Goal: Transaction & Acquisition: Purchase product/service

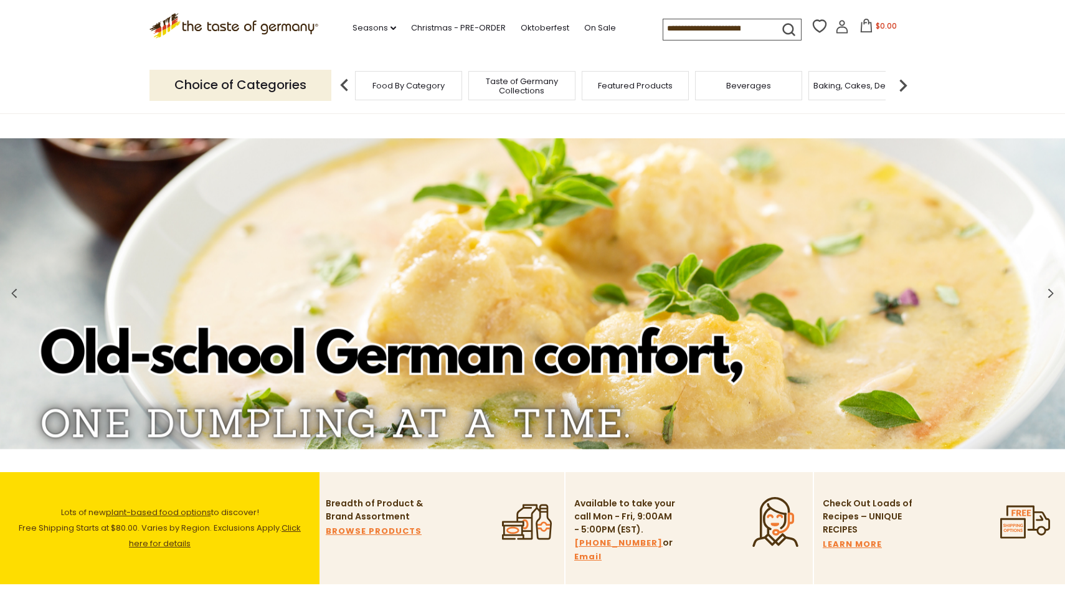
click at [852, 87] on span "Baking, Cakes, Desserts" at bounding box center [862, 85] width 97 height 9
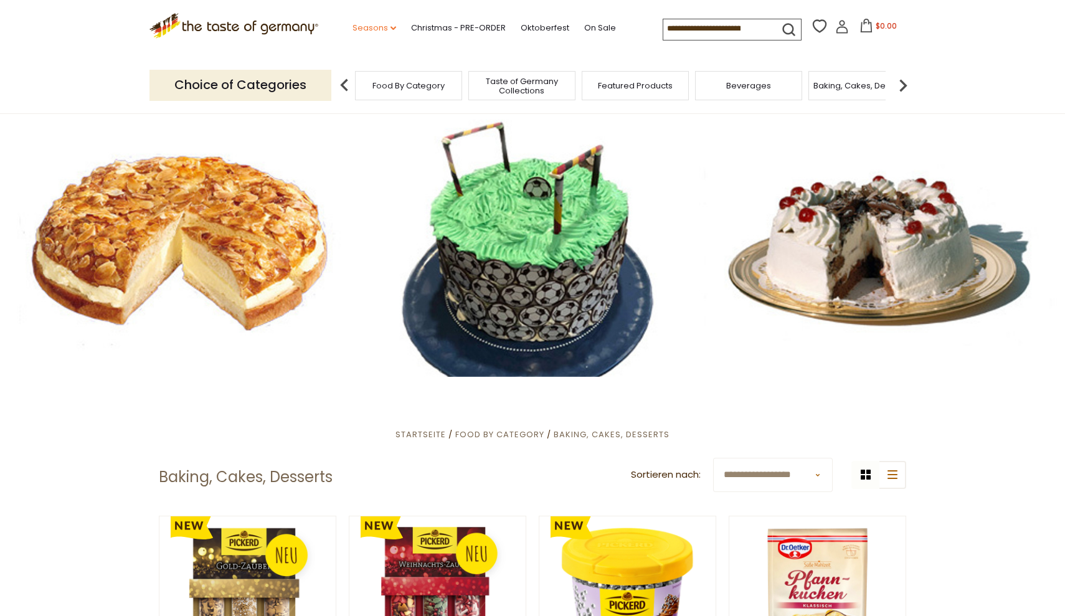
click at [353, 27] on link "Seasons dropdown_arrow" at bounding box center [375, 28] width 44 height 14
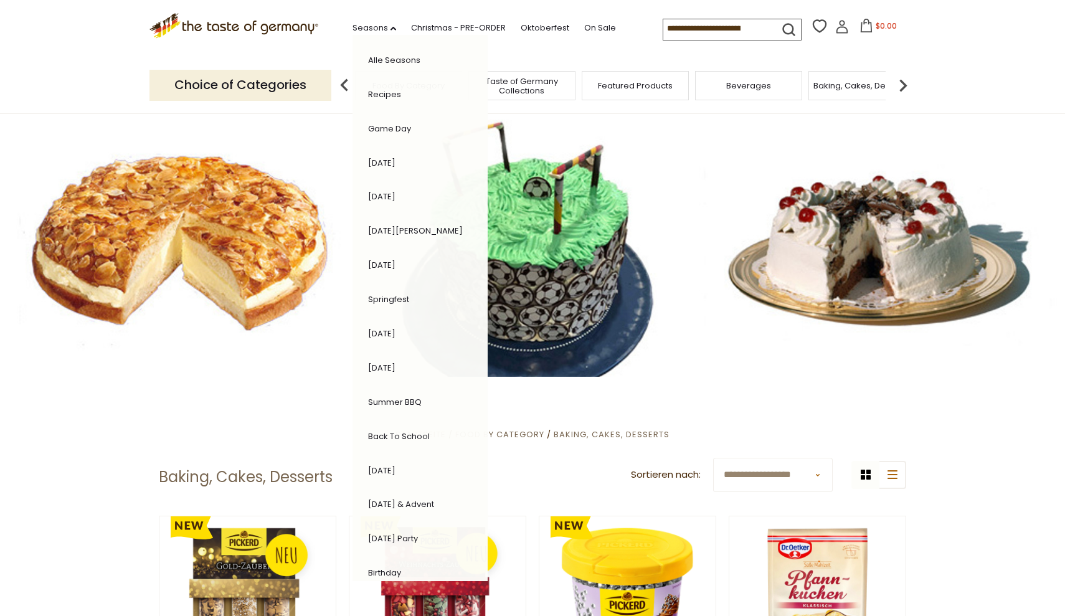
click at [307, 92] on p "Choice of Categories" at bounding box center [241, 85] width 182 height 31
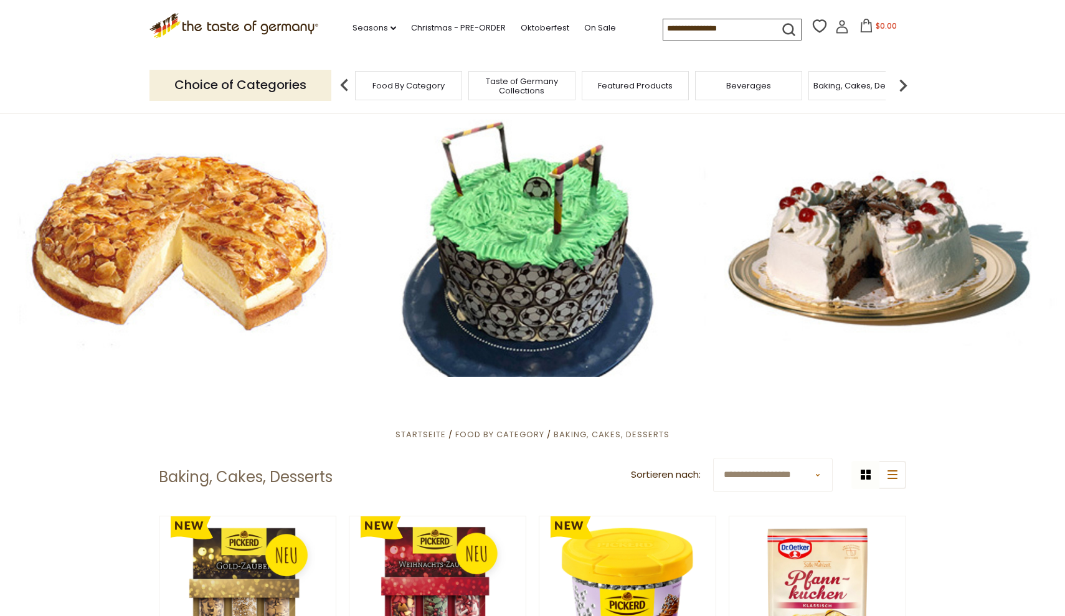
click at [562, 79] on span "Taste of Germany Collections" at bounding box center [522, 86] width 100 height 19
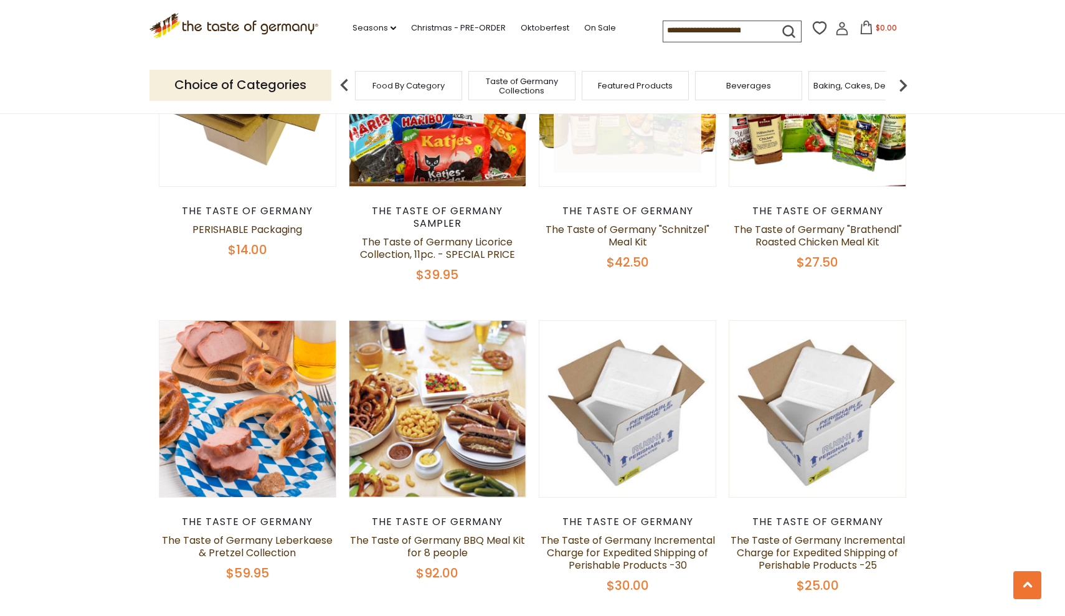
scroll to position [477, 0]
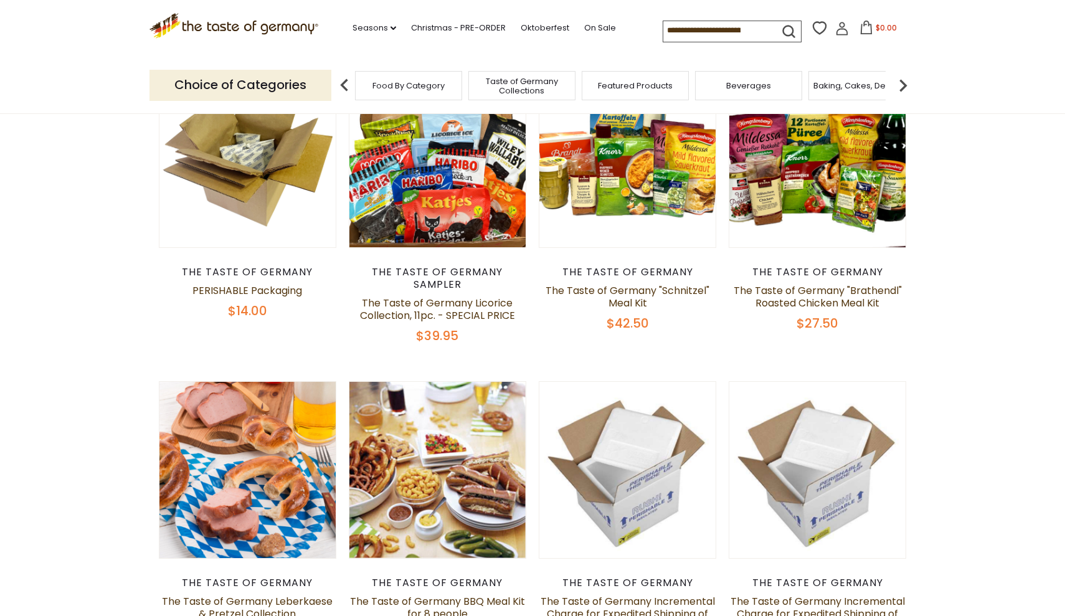
click at [902, 80] on img at bounding box center [903, 85] width 25 height 25
click at [683, 87] on div "Breads" at bounding box center [645, 85] width 107 height 29
click at [654, 88] on span "Breads" at bounding box center [645, 85] width 29 height 9
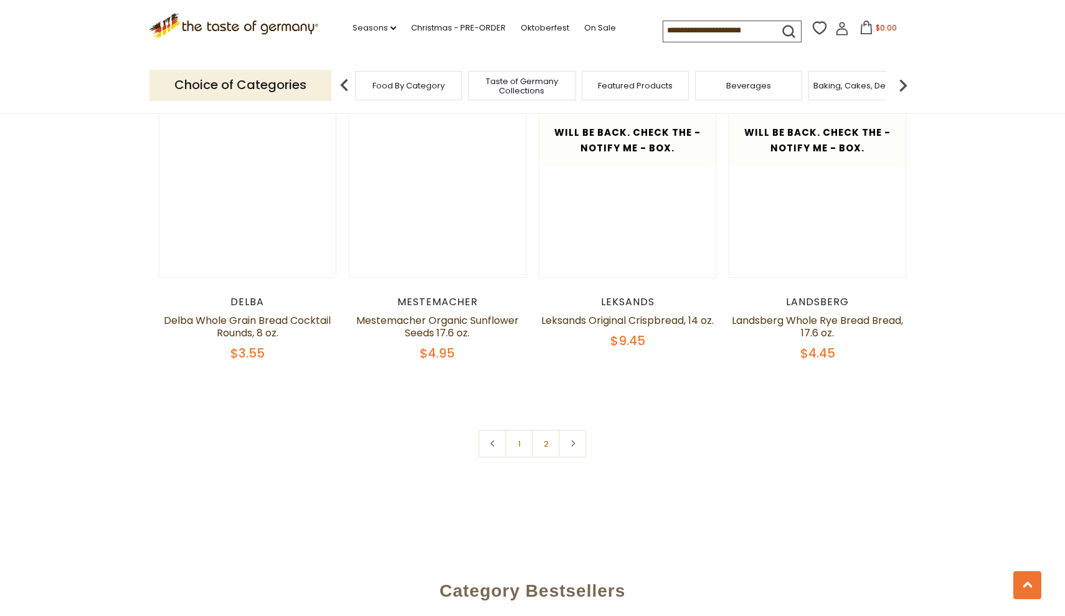
scroll to position [2827, 0]
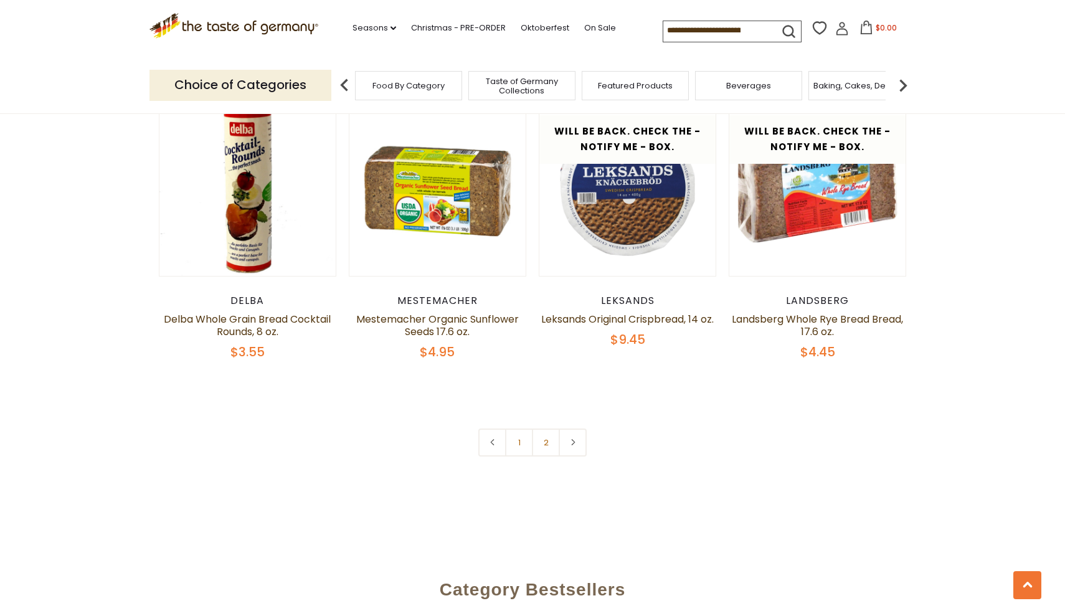
click at [903, 83] on img at bounding box center [903, 85] width 25 height 25
click at [738, 90] on div "Candy" at bounding box center [768, 85] width 107 height 29
click at [768, 87] on span "Candy" at bounding box center [768, 85] width 27 height 9
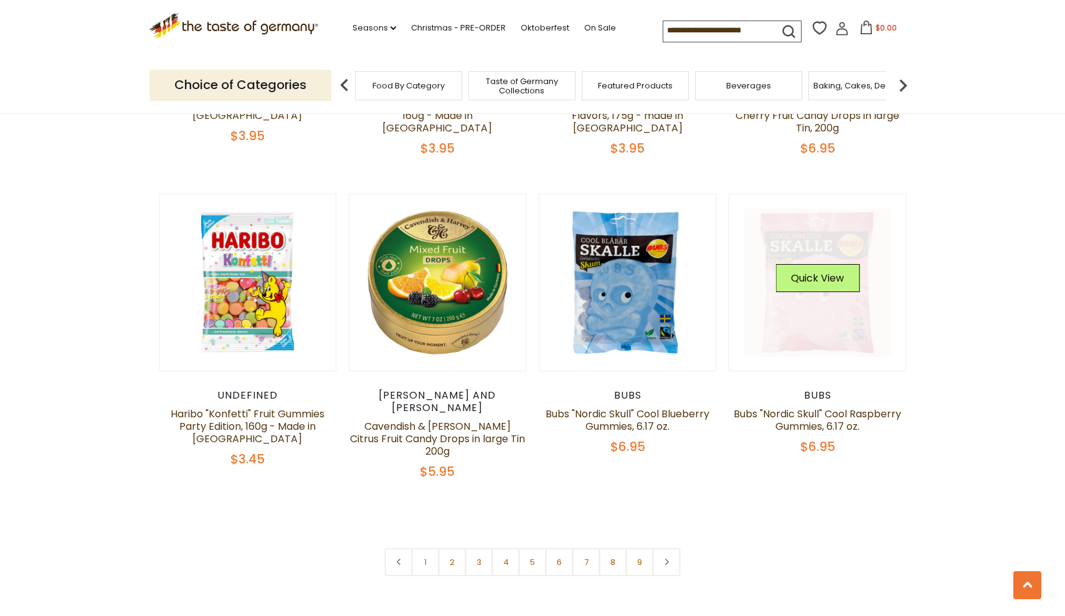
scroll to position [2795, 0]
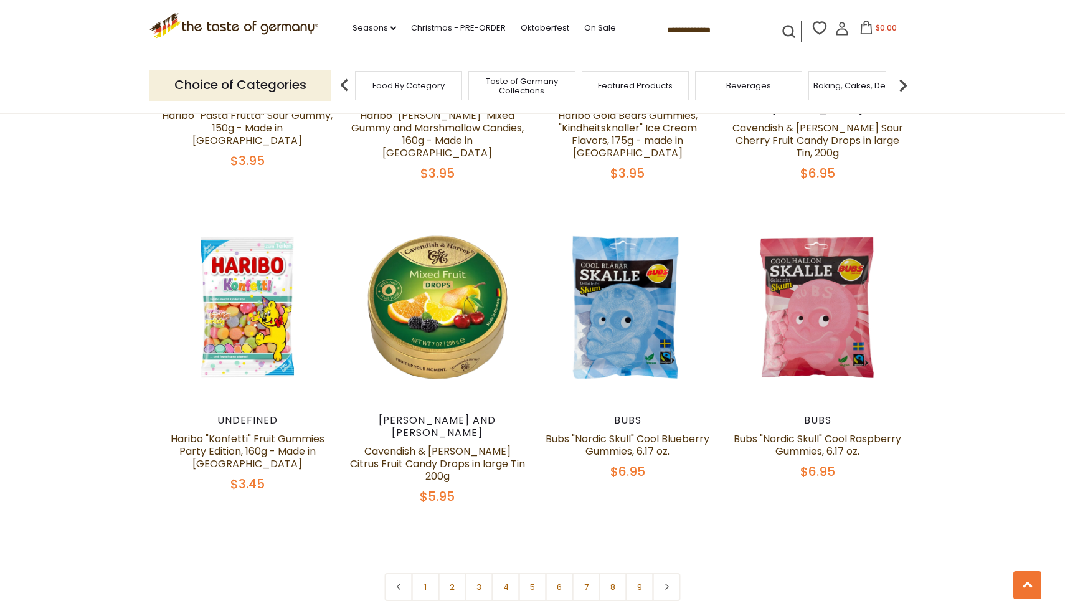
click at [898, 74] on img at bounding box center [903, 85] width 25 height 25
click at [898, 75] on img at bounding box center [903, 85] width 25 height 25
click at [771, 85] on span "Coffee, Cocoa & Tea" at bounding box center [768, 85] width 85 height 9
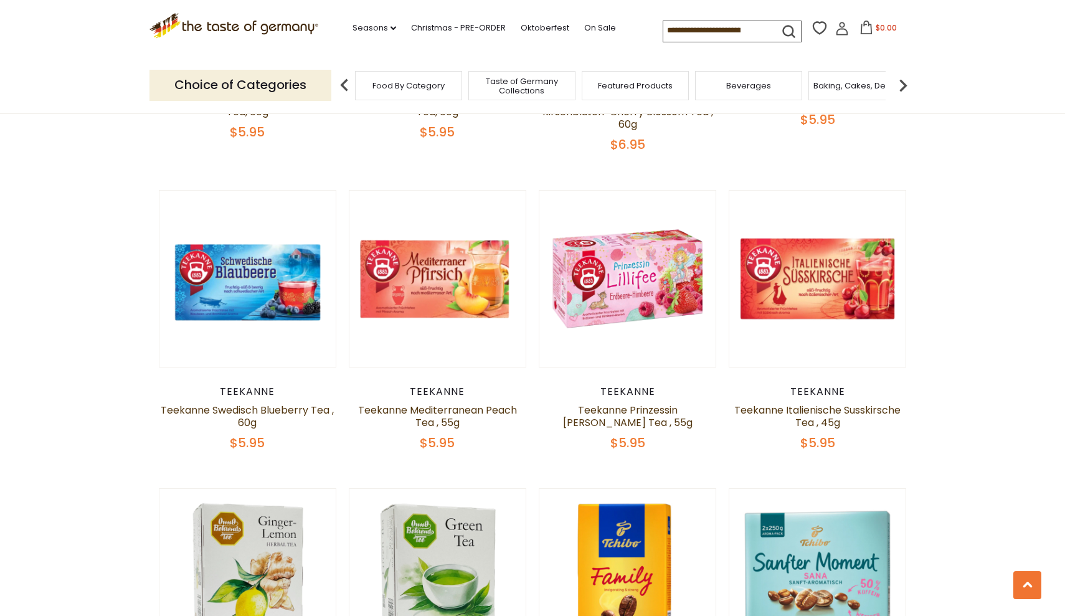
scroll to position [961, 0]
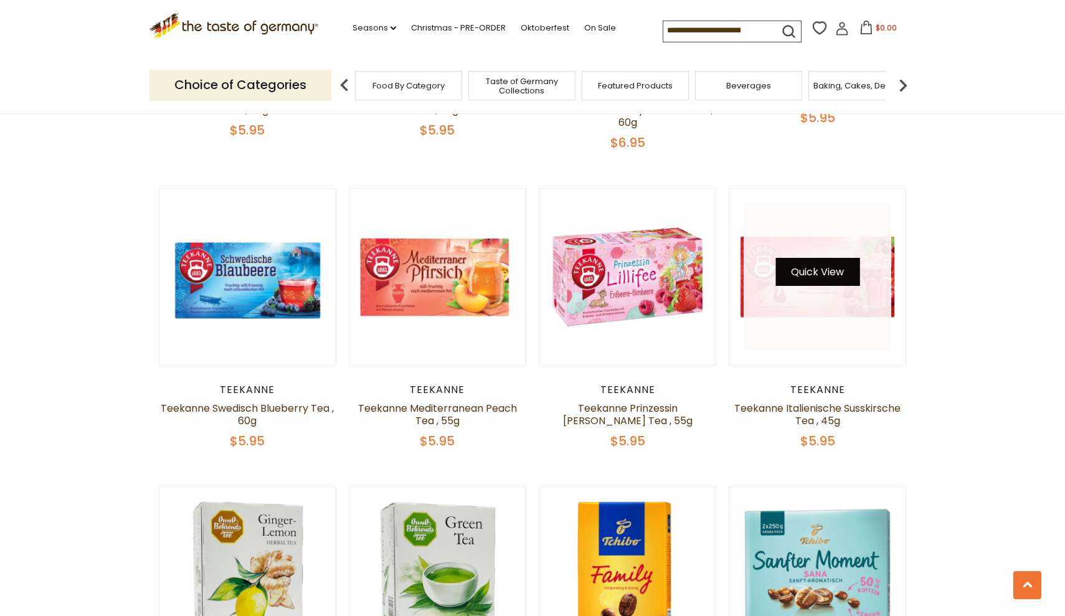
click at [820, 269] on button "Quick View" at bounding box center [818, 272] width 84 height 28
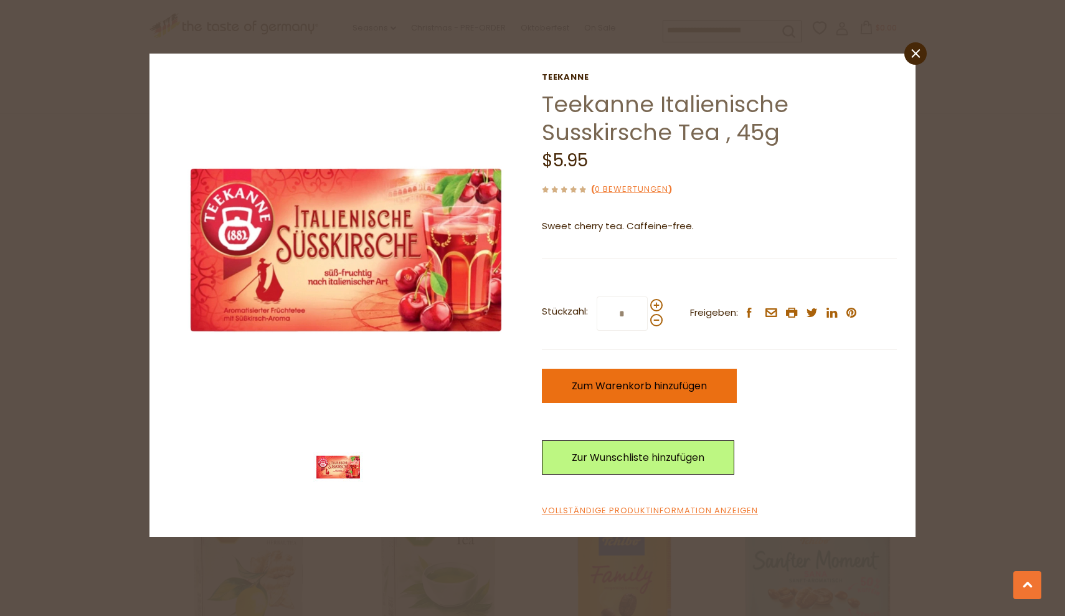
click at [625, 381] on span "Zum Warenkorb hinzufügen" at bounding box center [639, 386] width 135 height 14
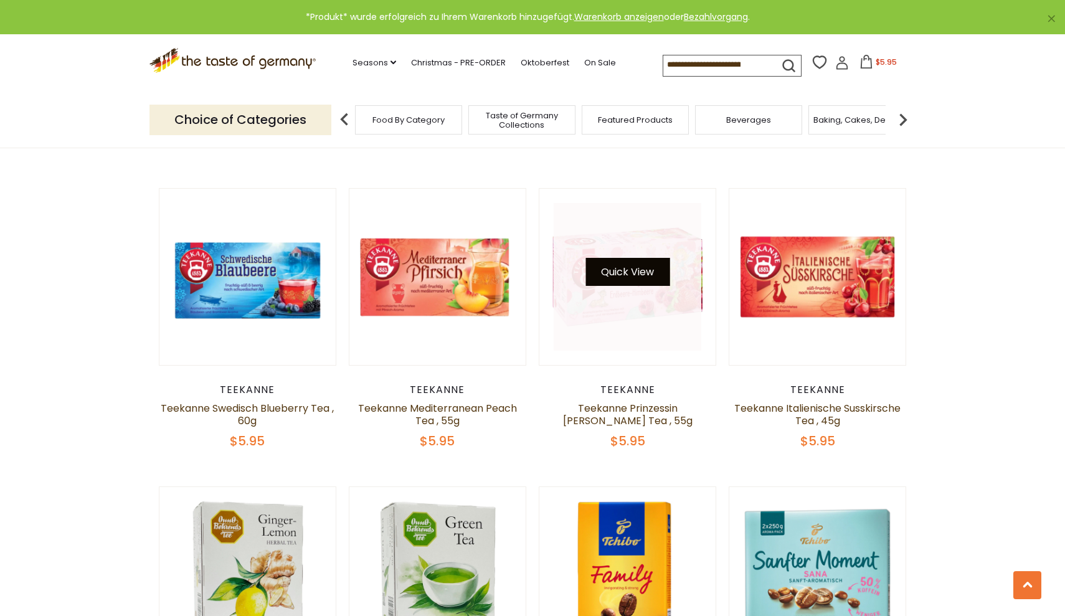
click at [630, 258] on button "Quick View" at bounding box center [628, 272] width 84 height 28
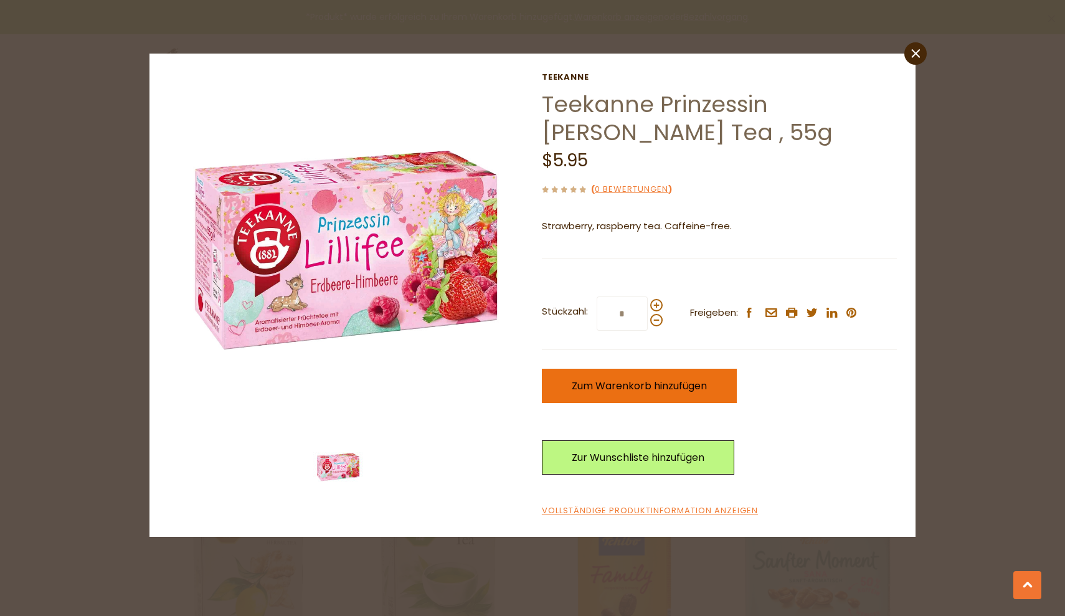
click at [625, 386] on span "Zum Warenkorb hinzufügen" at bounding box center [639, 386] width 135 height 14
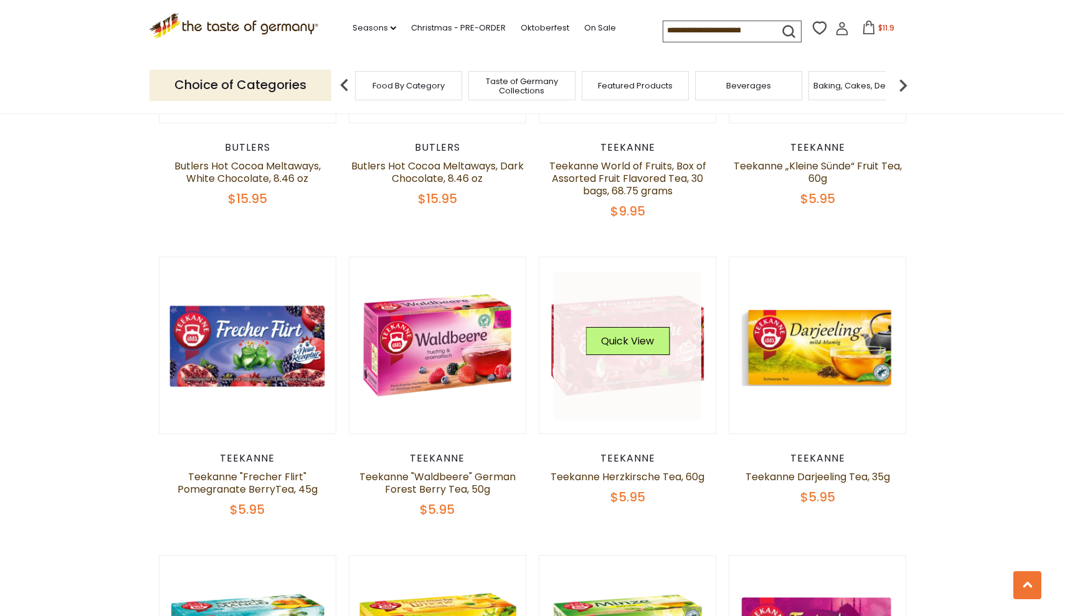
scroll to position [1804, 0]
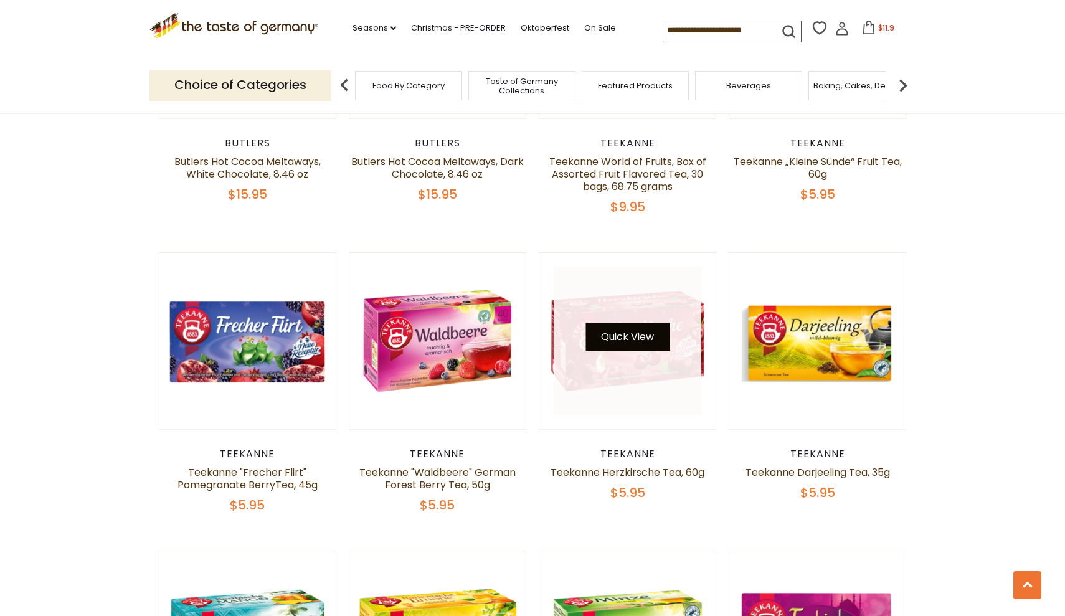
click at [636, 329] on button "Quick View" at bounding box center [628, 337] width 84 height 28
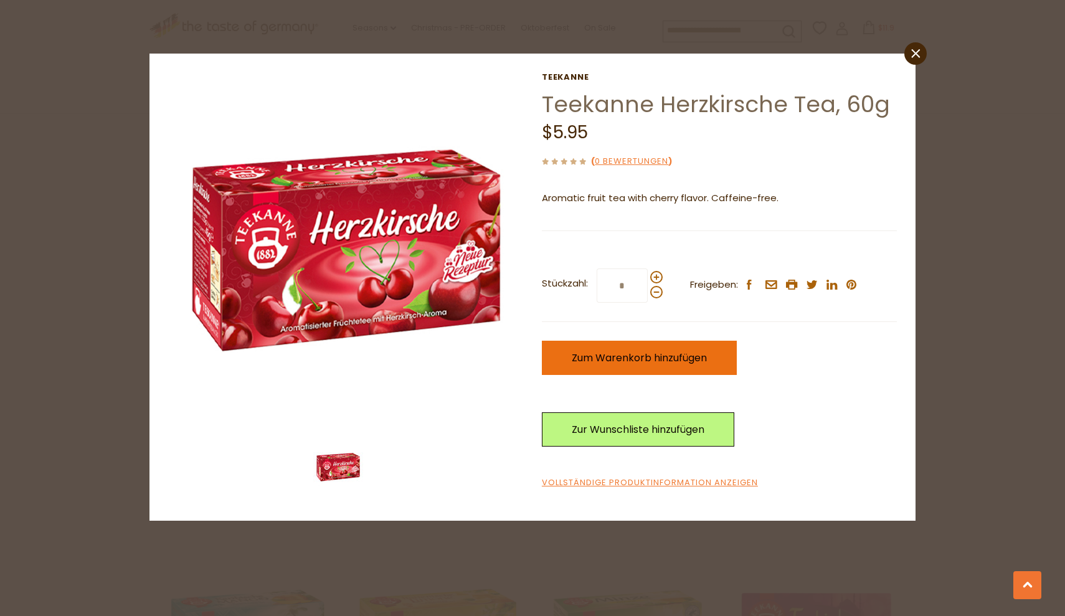
click at [627, 354] on span "Zum Warenkorb hinzufügen" at bounding box center [639, 358] width 135 height 14
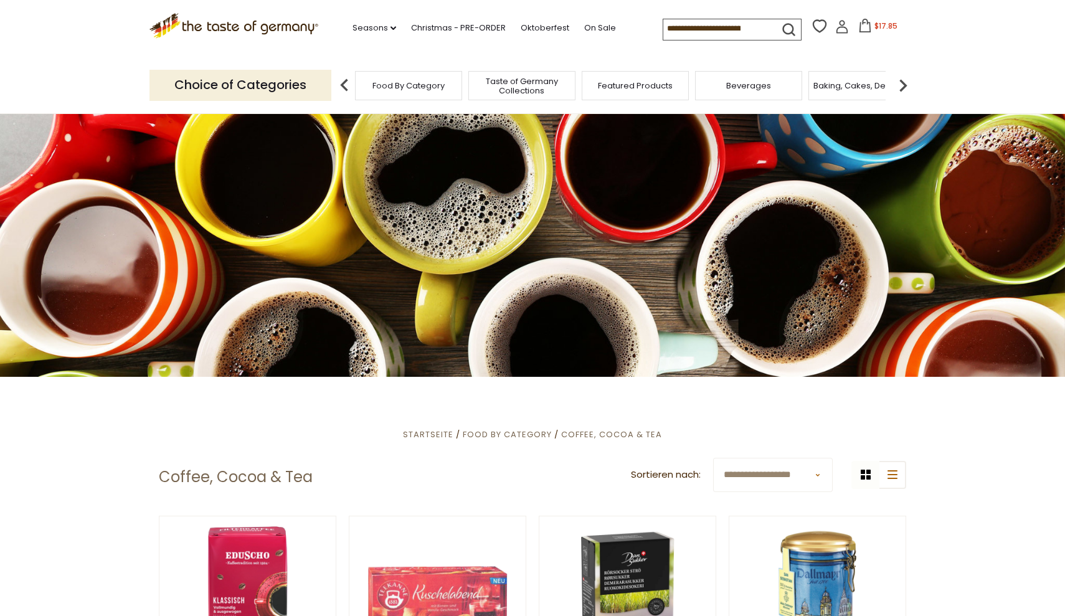
scroll to position [0, 0]
click at [901, 82] on img at bounding box center [903, 85] width 25 height 25
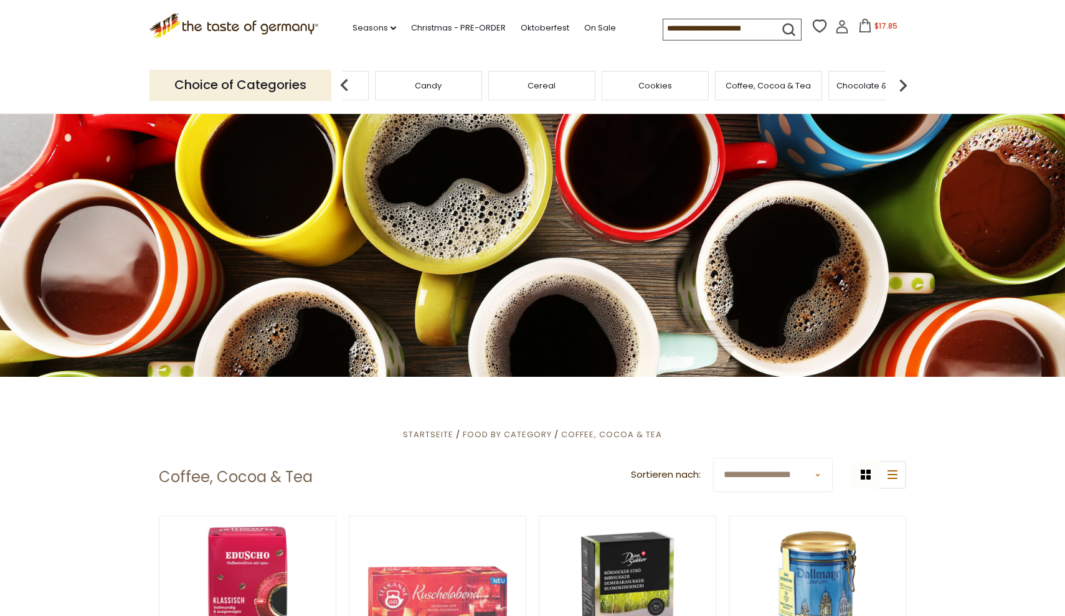
click at [901, 82] on img at bounding box center [903, 85] width 25 height 25
click at [483, 81] on span "Cookies" at bounding box center [491, 85] width 34 height 9
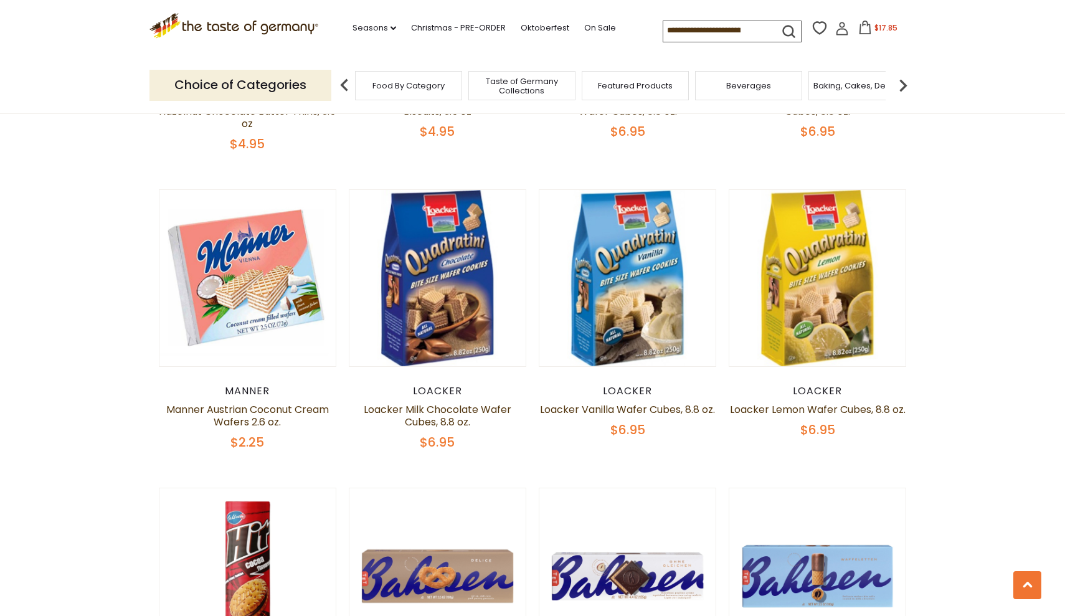
scroll to position [2182, 0]
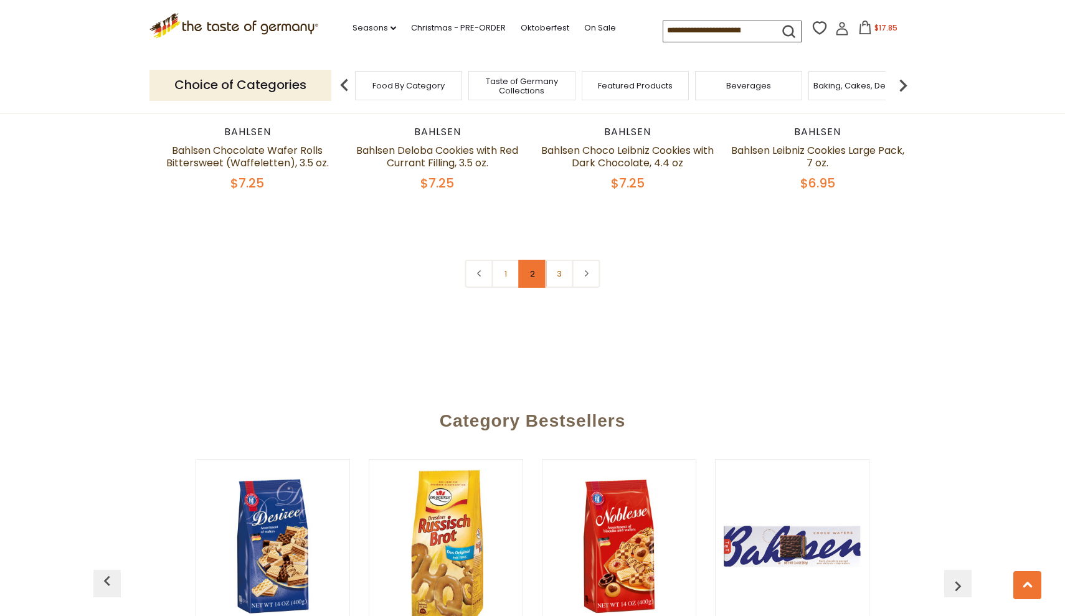
click at [531, 265] on link "2" at bounding box center [533, 274] width 28 height 28
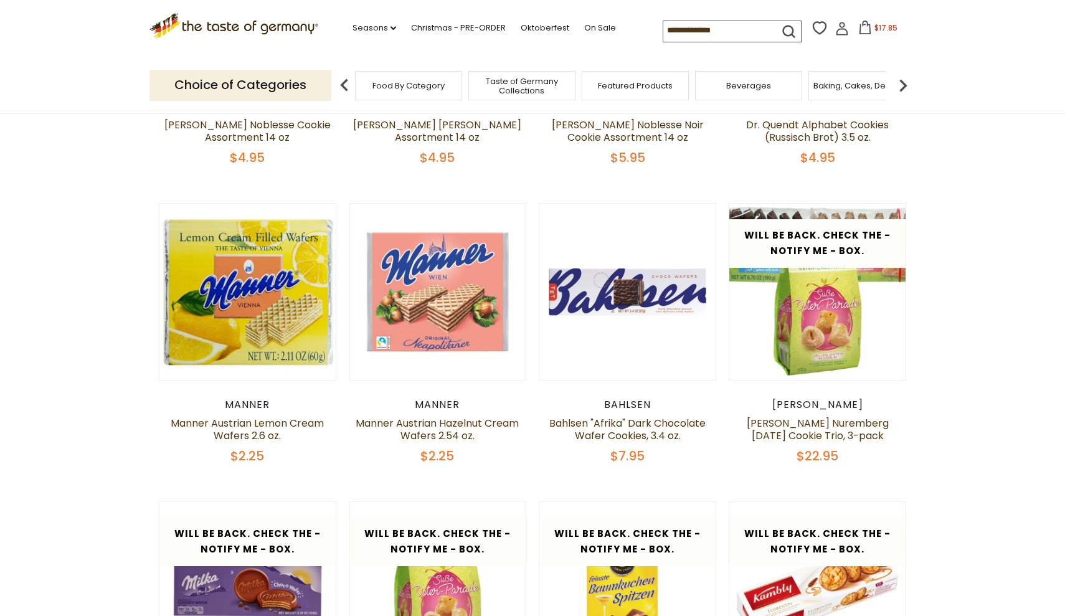
scroll to position [457, 0]
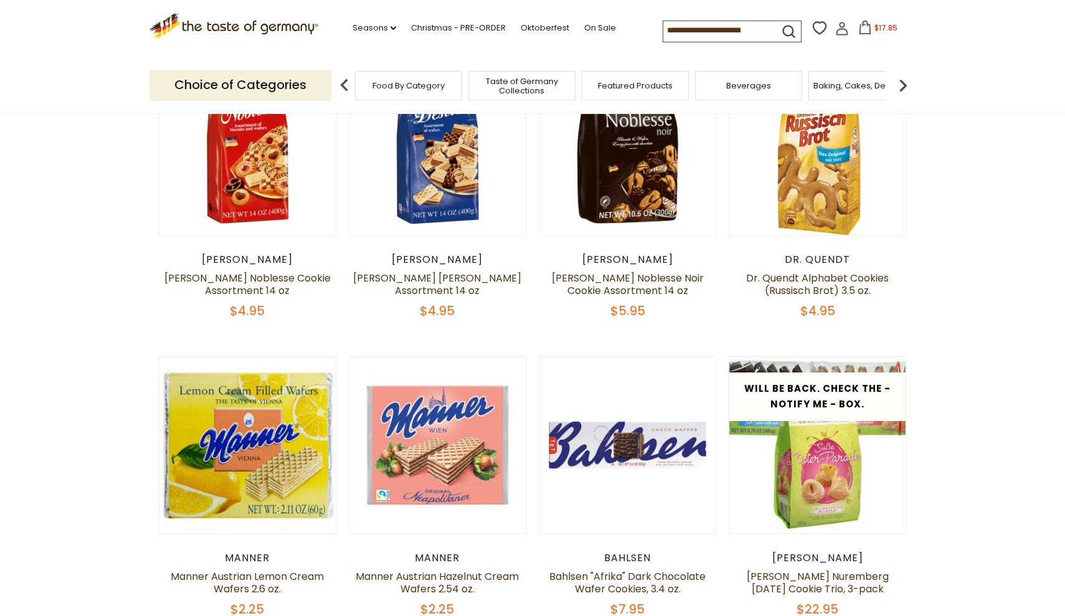
click at [773, 90] on div "Beverages" at bounding box center [748, 85] width 107 height 29
click at [743, 82] on span "Beverages" at bounding box center [748, 85] width 45 height 9
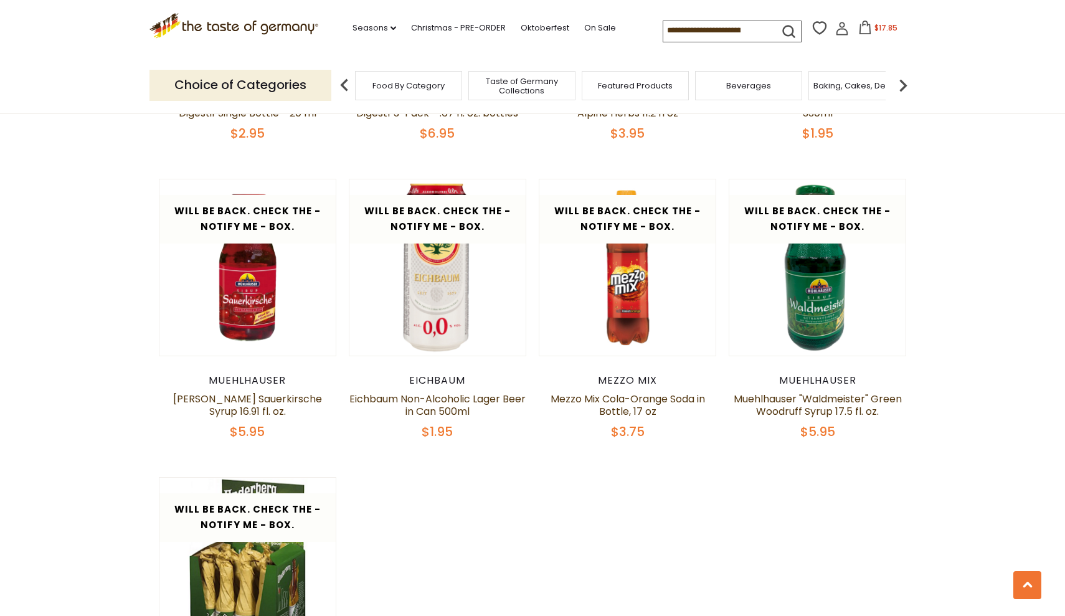
scroll to position [2163, 0]
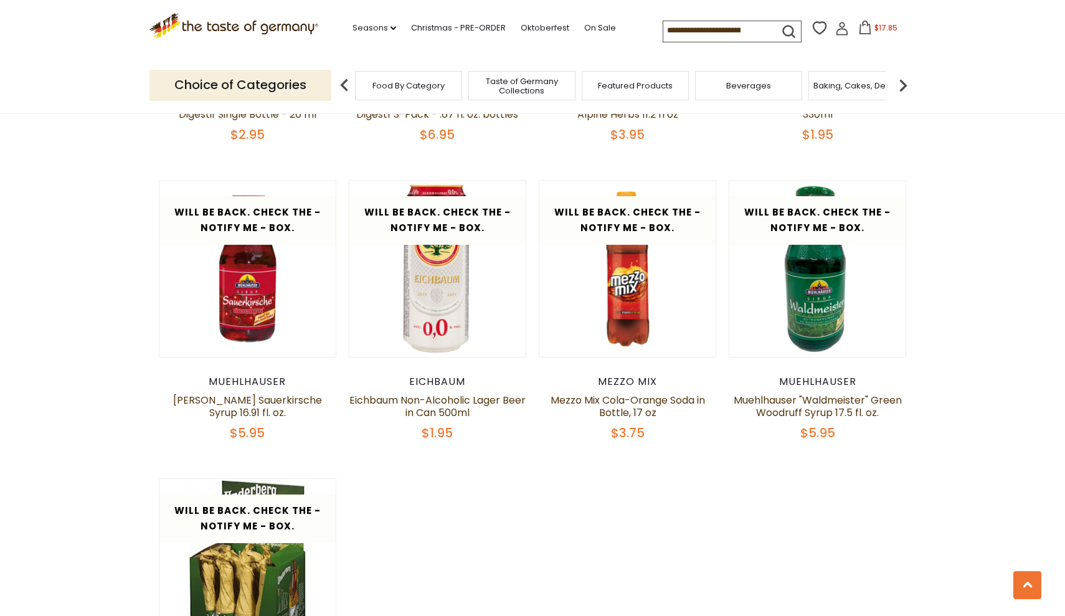
click at [902, 83] on img at bounding box center [903, 85] width 25 height 25
click at [743, 88] on div "Cereal" at bounding box center [707, 85] width 107 height 29
click at [700, 82] on span "Cereal" at bounding box center [707, 85] width 28 height 9
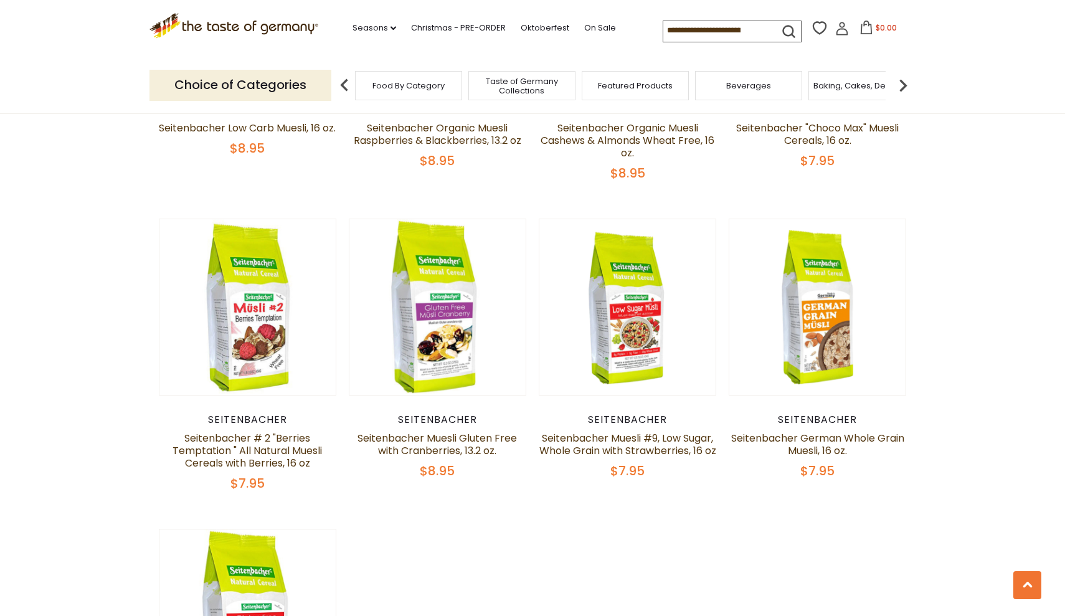
scroll to position [912, 0]
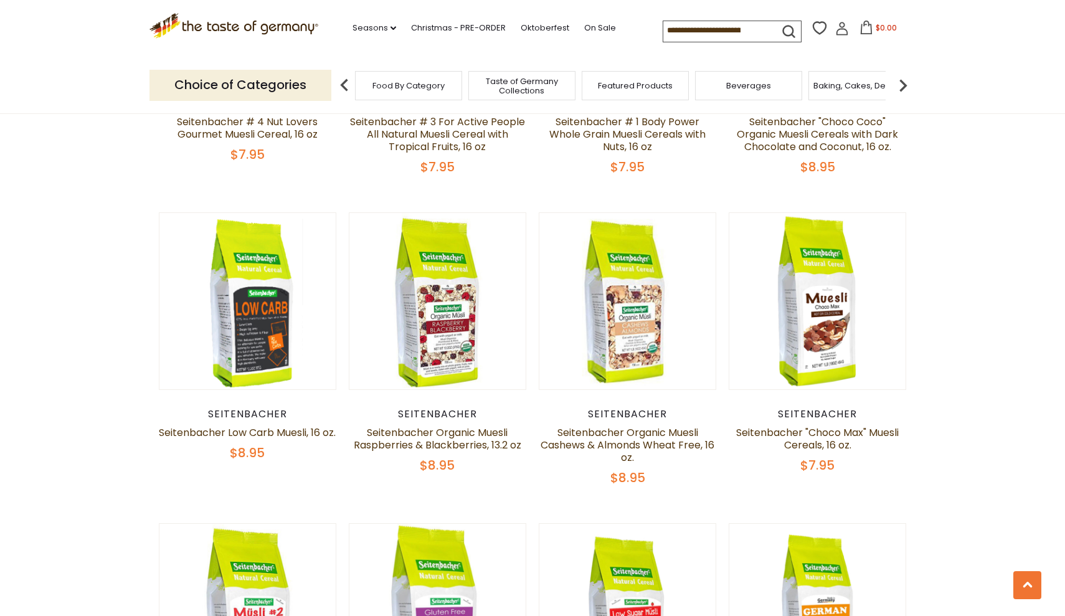
click at [904, 83] on img at bounding box center [903, 85] width 25 height 25
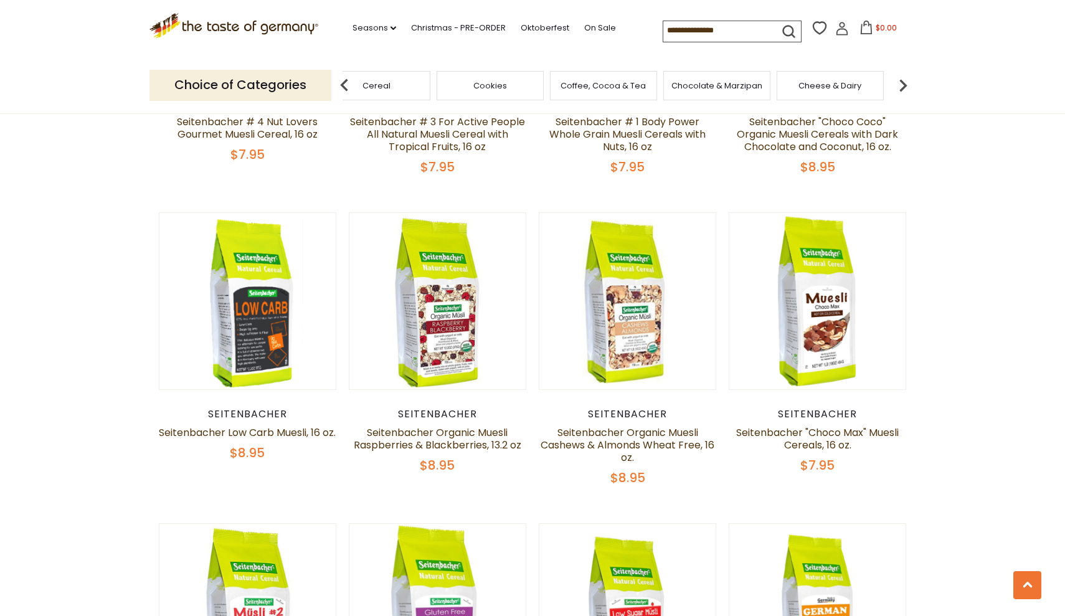
click at [904, 83] on img at bounding box center [903, 85] width 25 height 25
click at [905, 83] on img at bounding box center [903, 85] width 25 height 25
click at [905, 84] on img at bounding box center [903, 85] width 25 height 25
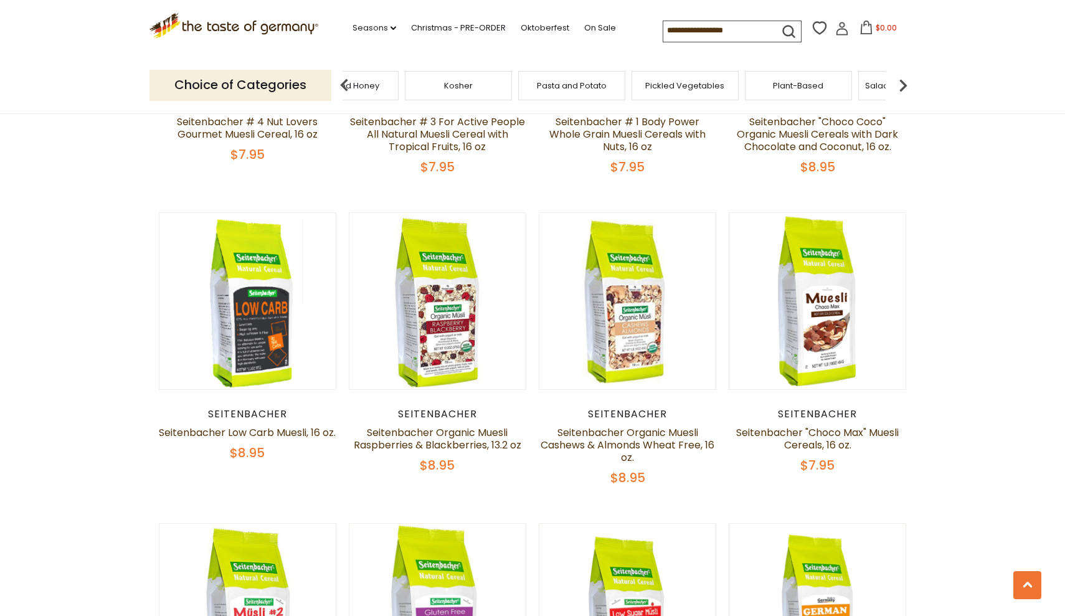
click at [905, 84] on img at bounding box center [903, 85] width 25 height 25
click at [515, 89] on div "Savory Snacks" at bounding box center [530, 85] width 107 height 29
click at [525, 83] on span "Savory Snacks" at bounding box center [529, 85] width 59 height 9
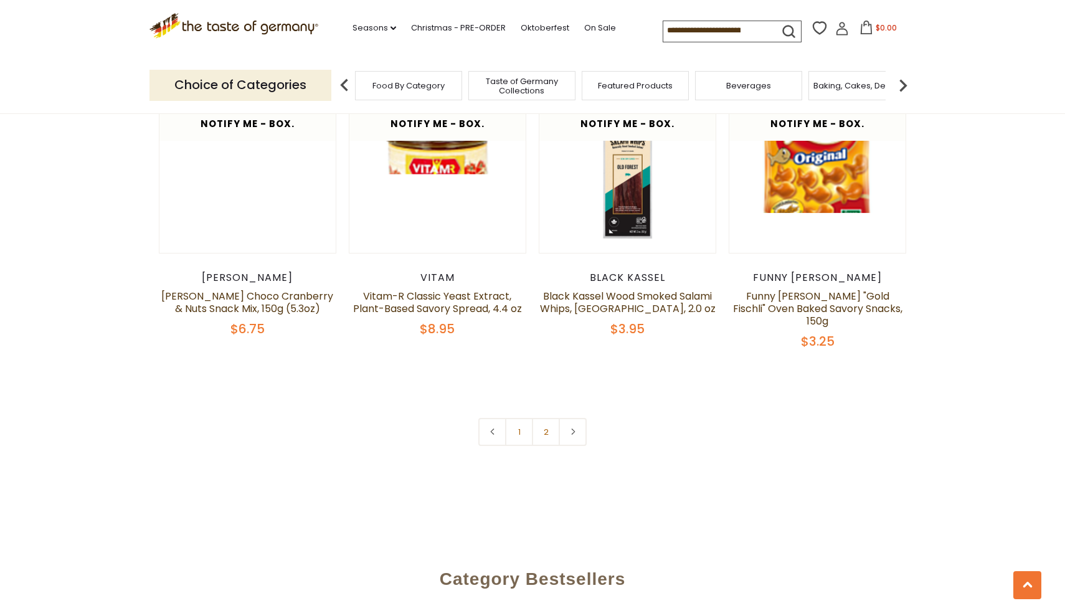
scroll to position [2901, 0]
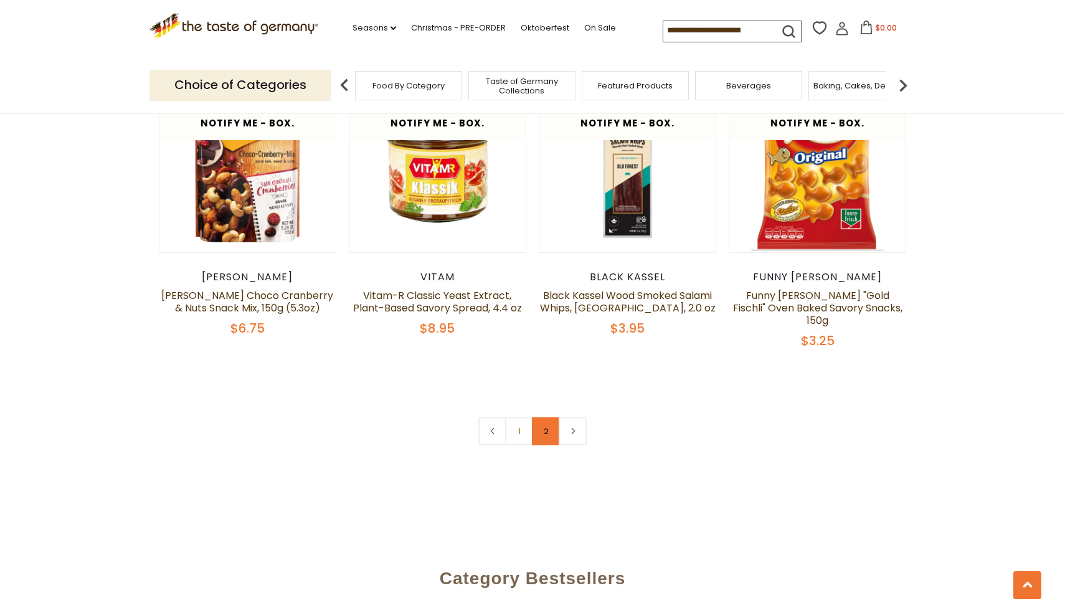
click at [543, 417] on link "2" at bounding box center [546, 431] width 28 height 28
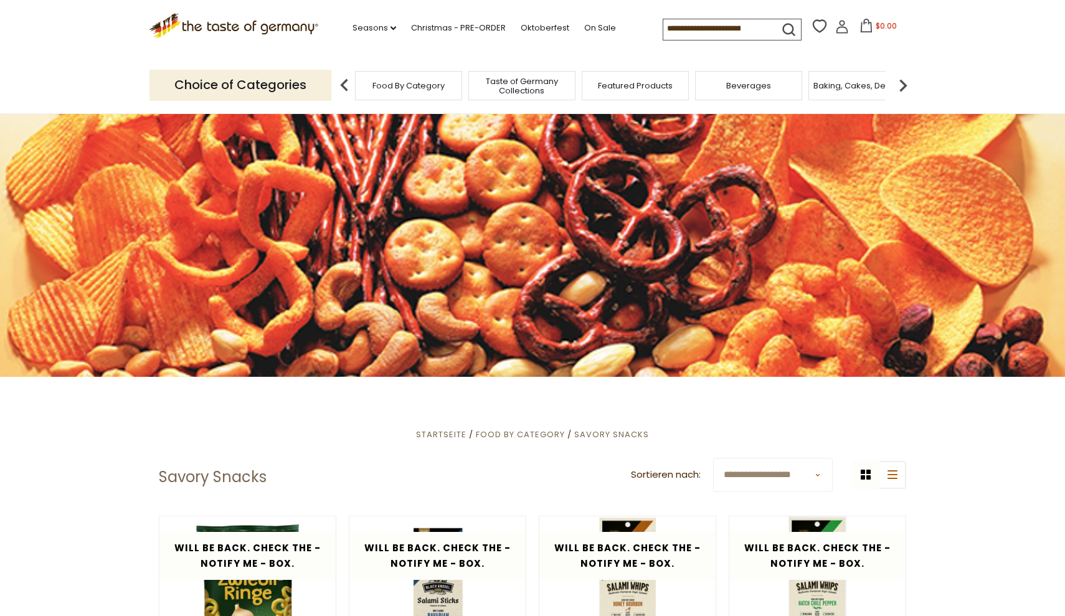
scroll to position [0, 0]
click at [909, 80] on img at bounding box center [903, 85] width 25 height 25
click at [904, 82] on img at bounding box center [903, 85] width 25 height 25
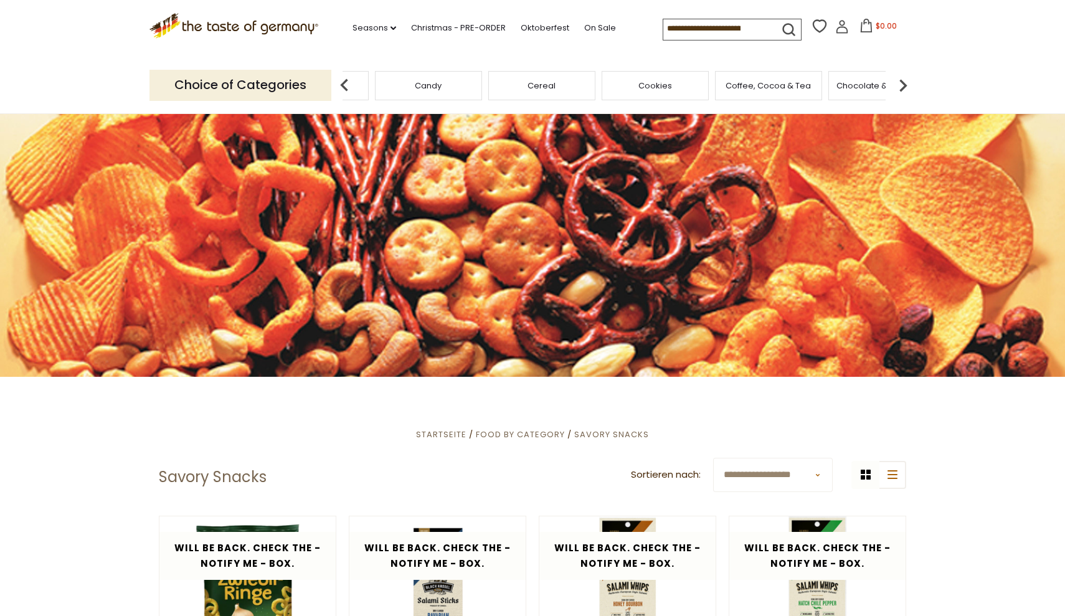
click at [904, 82] on img at bounding box center [903, 85] width 25 height 25
